Goal: Entertainment & Leisure: Consume media (video, audio)

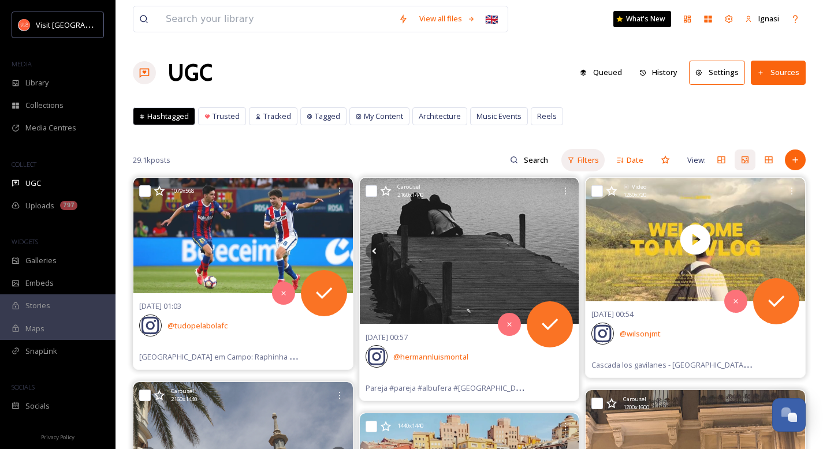
click at [581, 161] on span "Filters" at bounding box center [588, 160] width 21 height 11
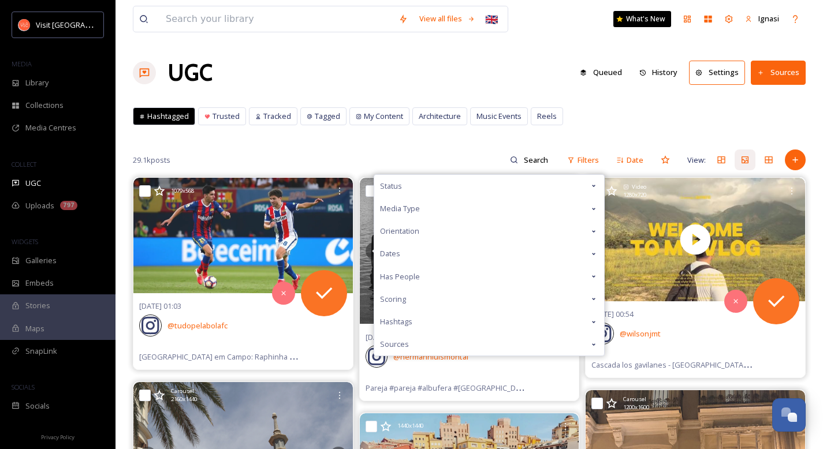
click at [596, 185] on icon at bounding box center [593, 185] width 9 height 9
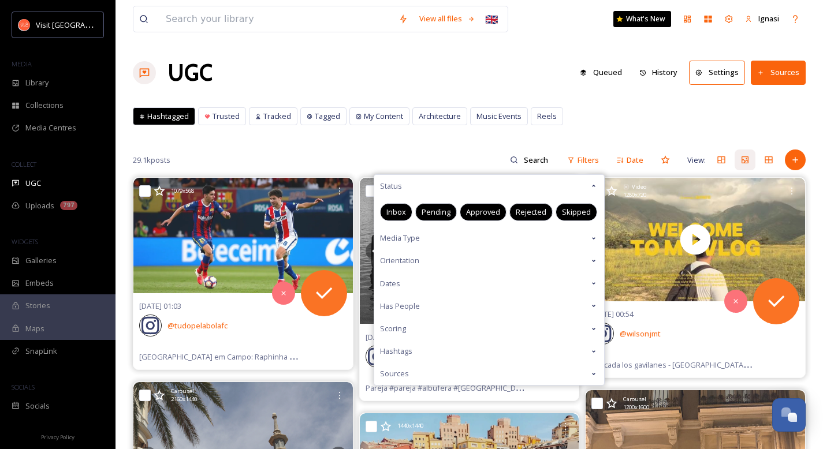
click at [596, 185] on icon at bounding box center [593, 185] width 9 height 9
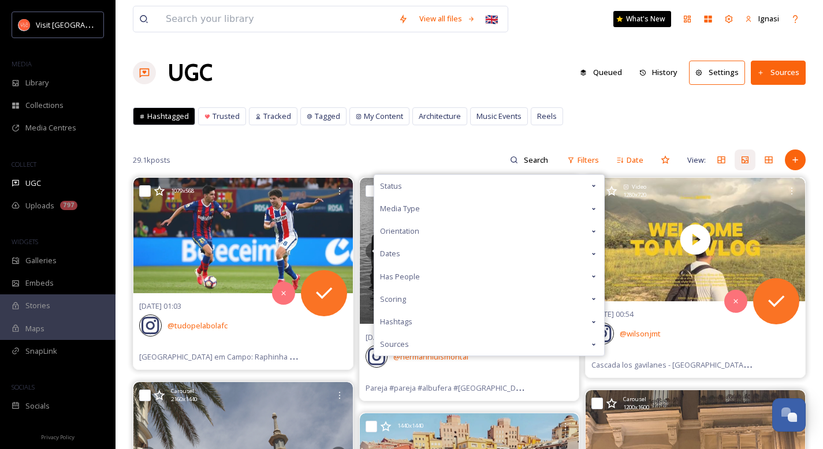
click at [591, 210] on icon at bounding box center [593, 208] width 9 height 9
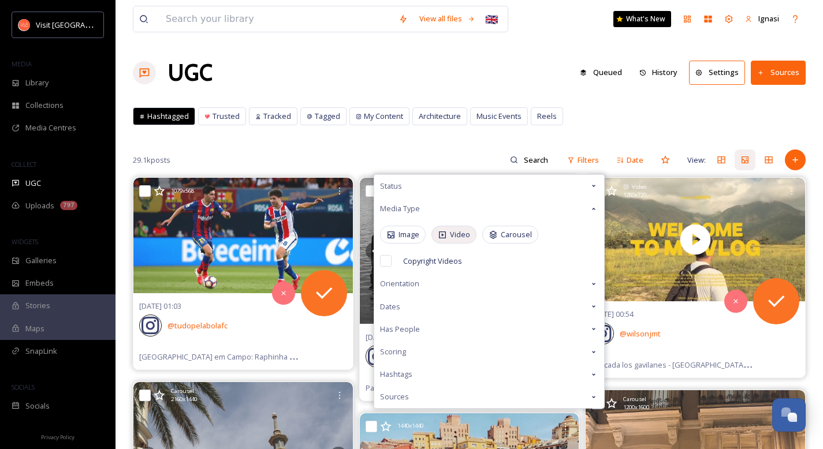
click at [443, 243] on div "Video" at bounding box center [453, 235] width 45 height 18
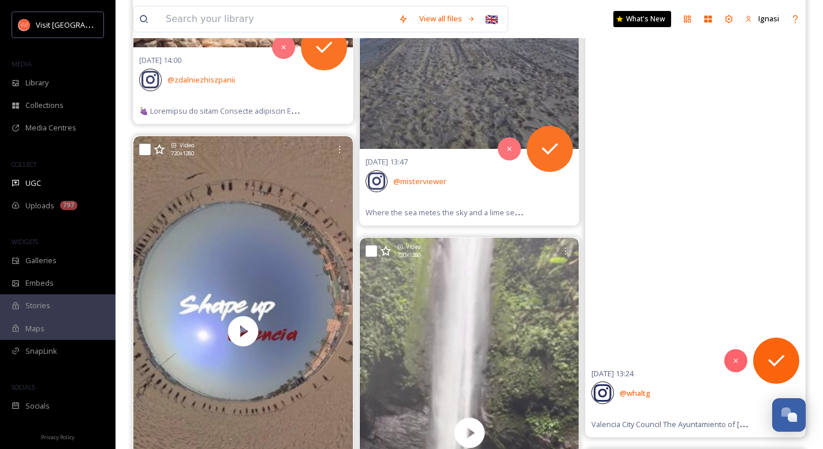
scroll to position [20811, 0]
